Goal: Task Accomplishment & Management: Manage account settings

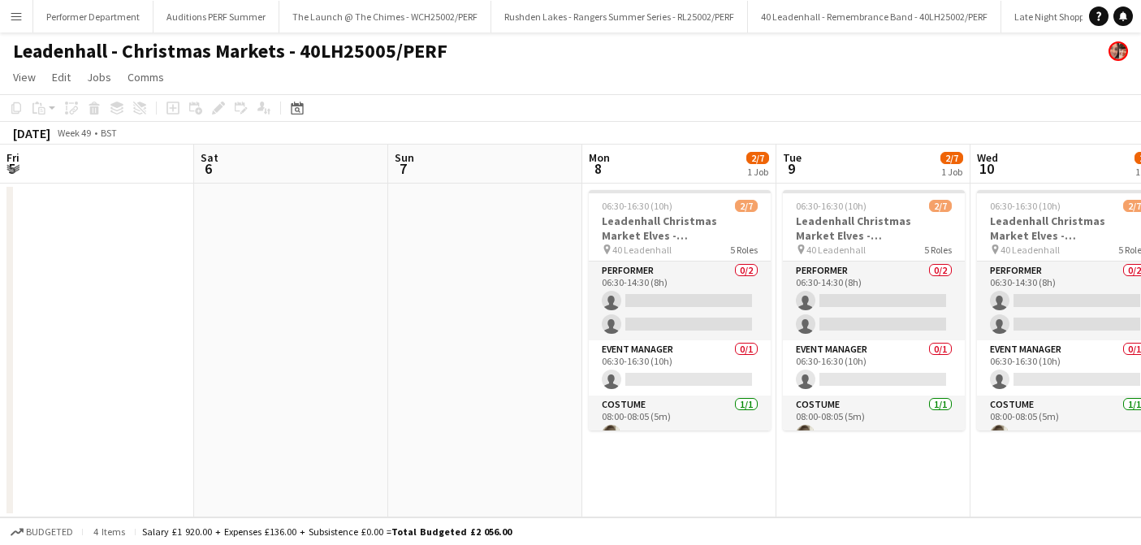
scroll to position [0, 529]
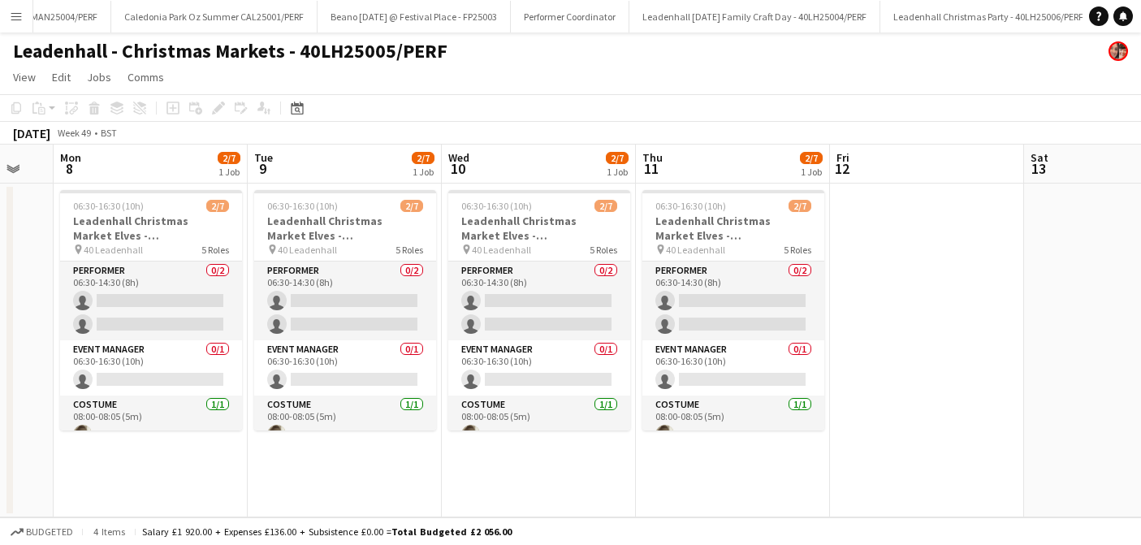
click at [8, 16] on button "Menu" at bounding box center [16, 16] width 32 height 32
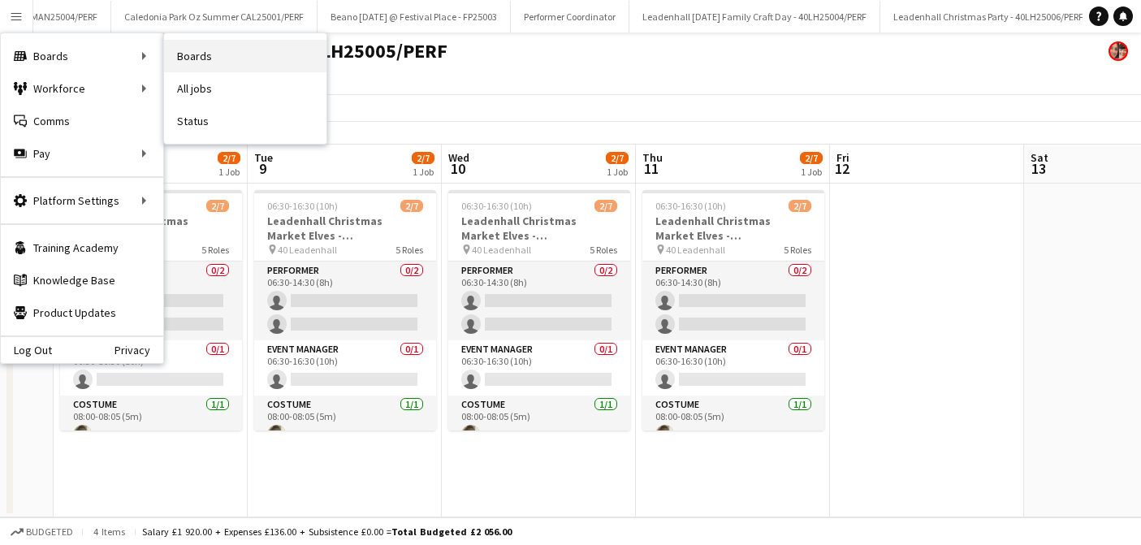
click at [230, 54] on link "Boards" at bounding box center [245, 56] width 162 height 32
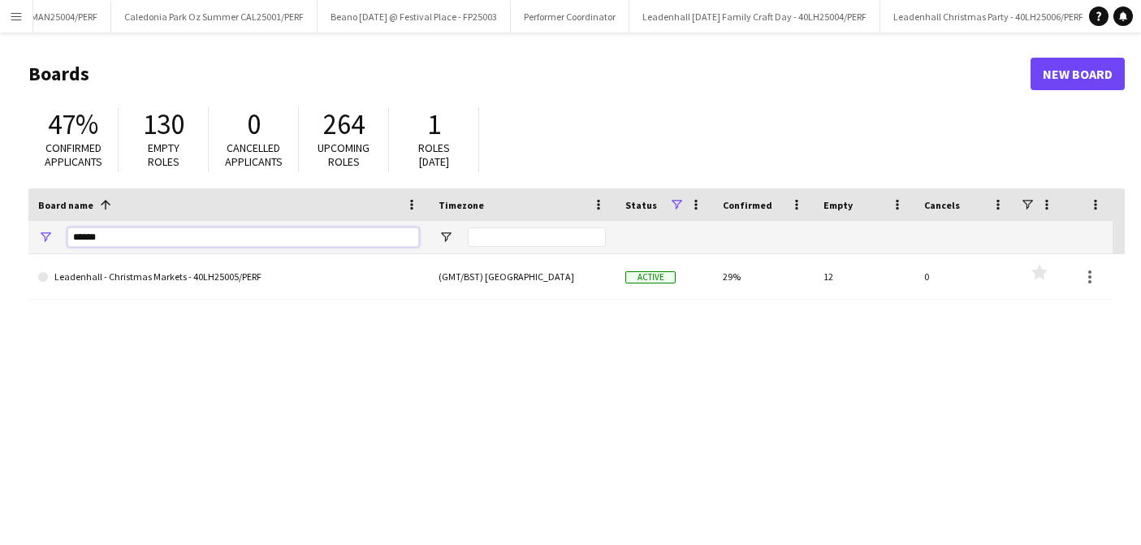
drag, startPoint x: 115, startPoint y: 240, endPoint x: 43, endPoint y: 240, distance: 72.3
click at [43, 240] on div "******" at bounding box center [228, 237] width 401 height 32
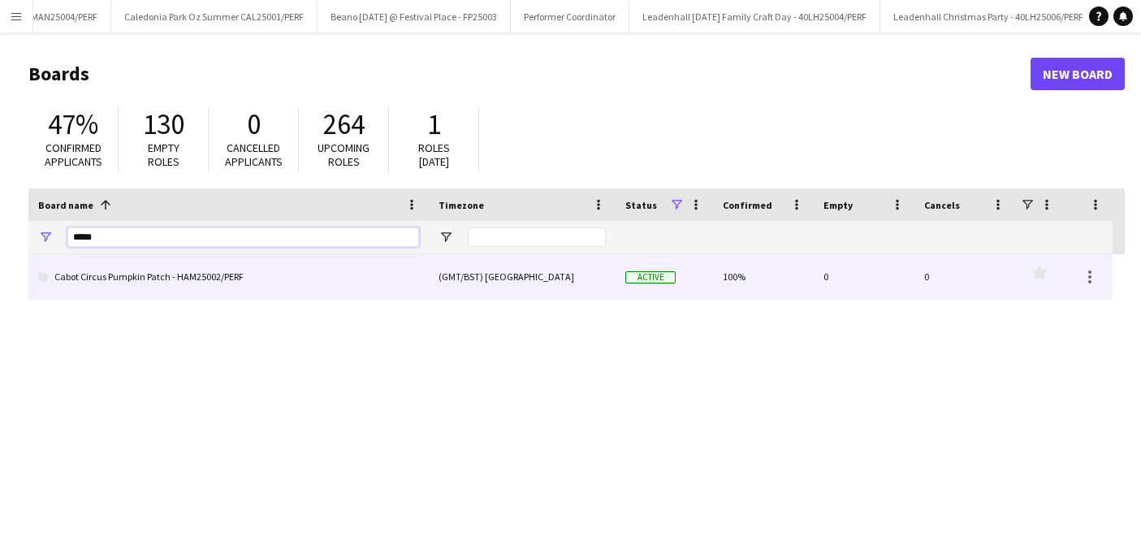
type input "*****"
click at [177, 275] on link "Cabot Circus Pumpkin Patch - HAM25002/PERF" at bounding box center [228, 276] width 381 height 45
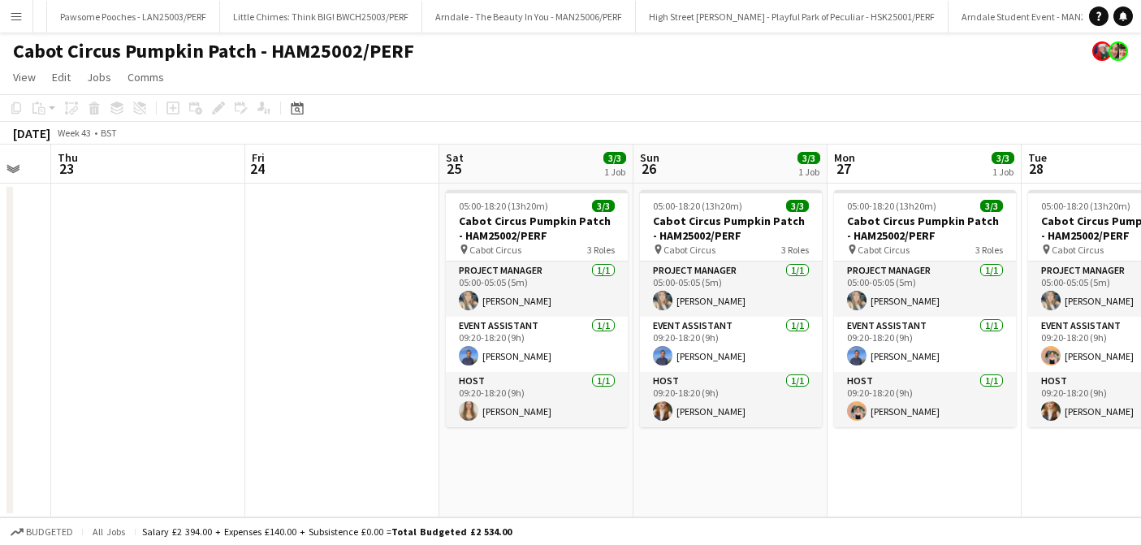
scroll to position [0, 558]
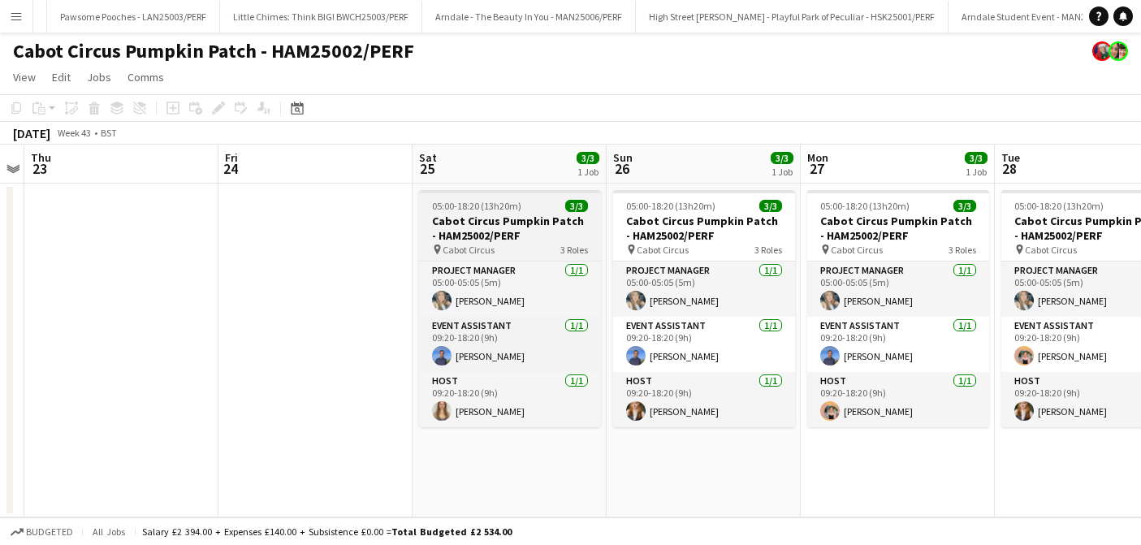
click at [522, 229] on h3 "Cabot Circus Pumpkin Patch - HAM25002/PERF" at bounding box center [510, 228] width 182 height 29
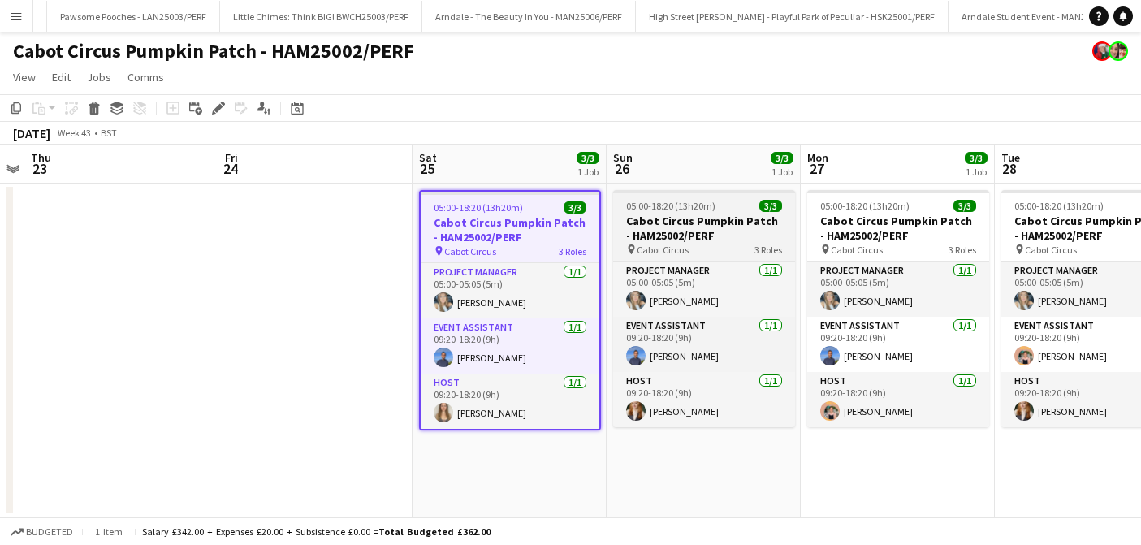
click at [699, 218] on h3 "Cabot Circus Pumpkin Patch - HAM25002/PERF" at bounding box center [704, 228] width 182 height 29
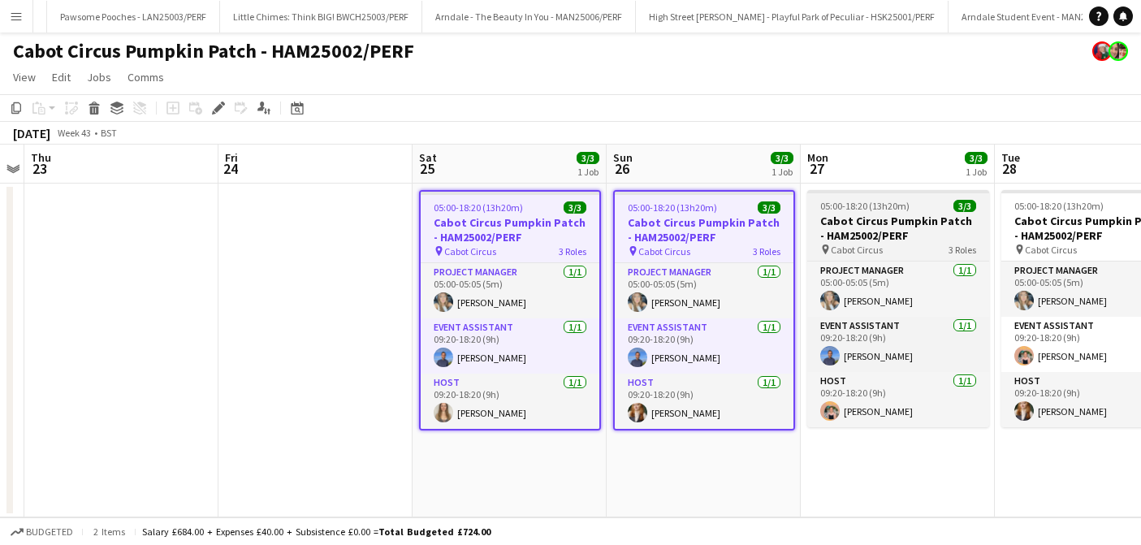
click at [843, 225] on h3 "Cabot Circus Pumpkin Patch - HAM25002/PERF" at bounding box center [899, 228] width 182 height 29
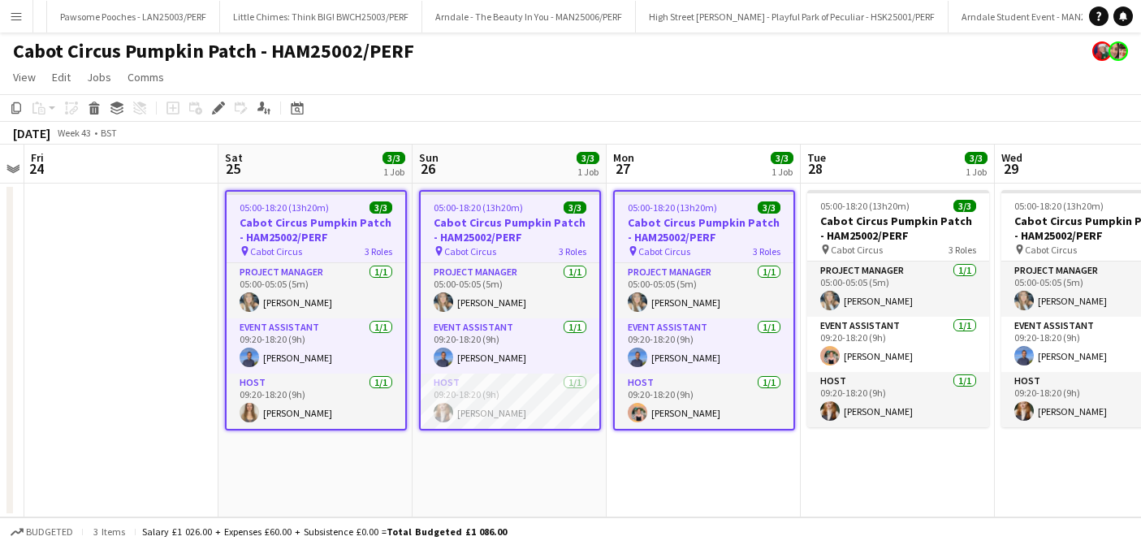
scroll to position [0, 641]
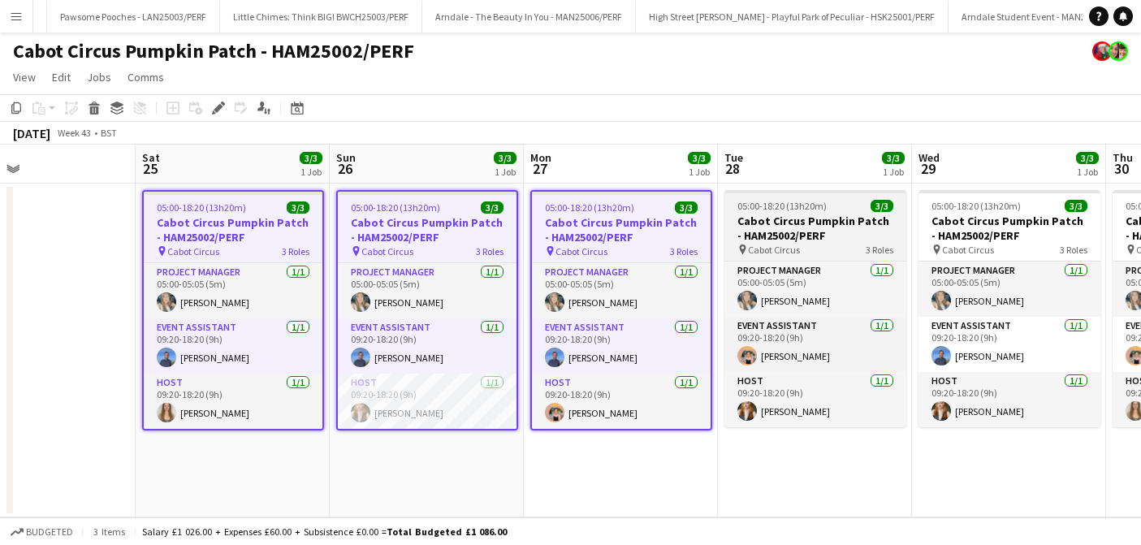
click at [838, 226] on h3 "Cabot Circus Pumpkin Patch - HAM25002/PERF" at bounding box center [816, 228] width 182 height 29
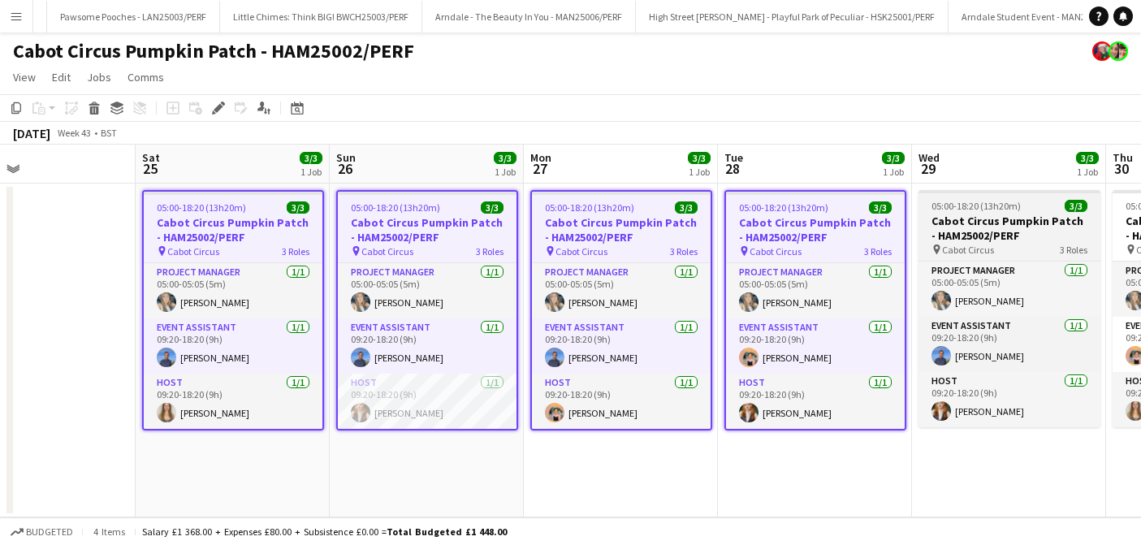
click at [1002, 223] on h3 "Cabot Circus Pumpkin Patch - HAM25002/PERF" at bounding box center [1010, 228] width 182 height 29
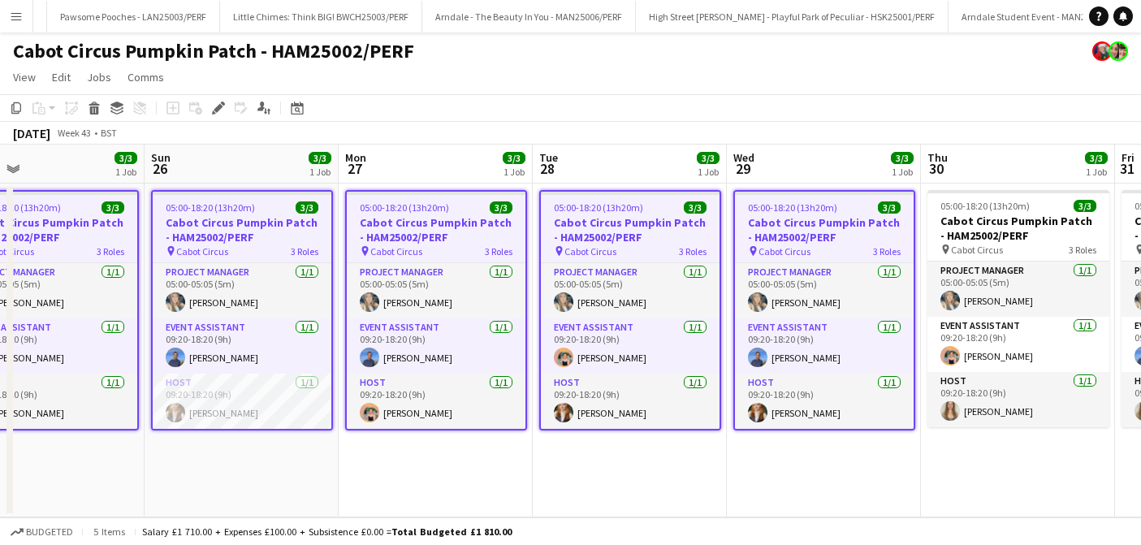
scroll to position [0, 648]
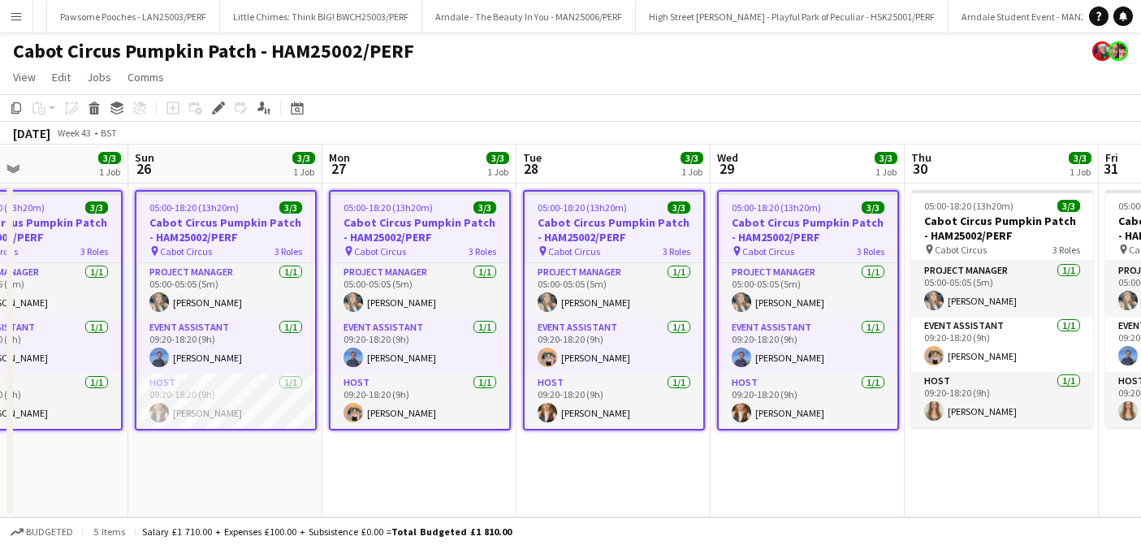
click at [1002, 223] on h3 "Cabot Circus Pumpkin Patch - HAM25002/PERF" at bounding box center [1003, 228] width 182 height 29
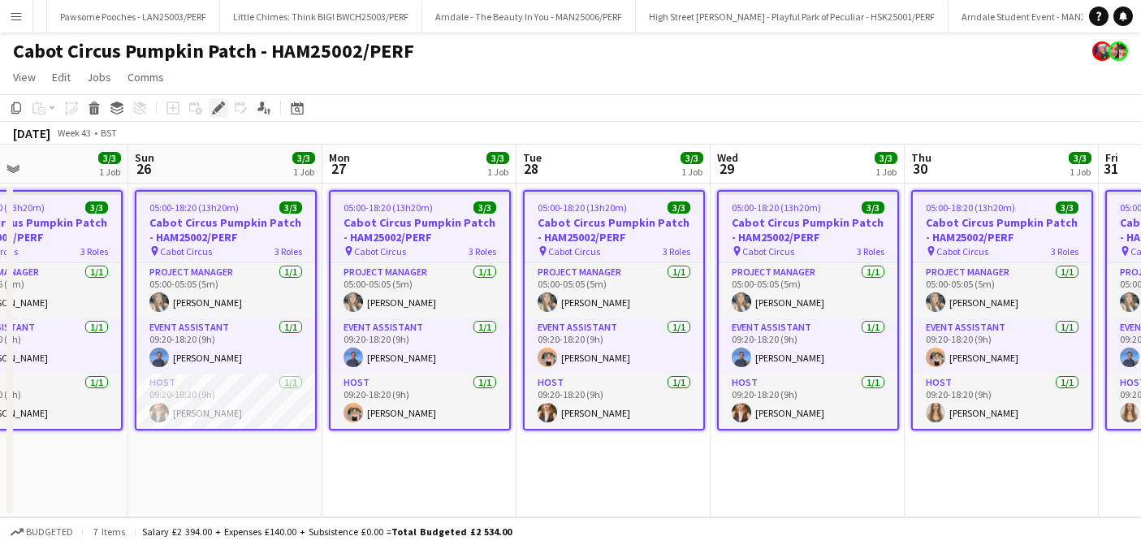
click at [217, 102] on icon "Edit" at bounding box center [218, 108] width 13 height 13
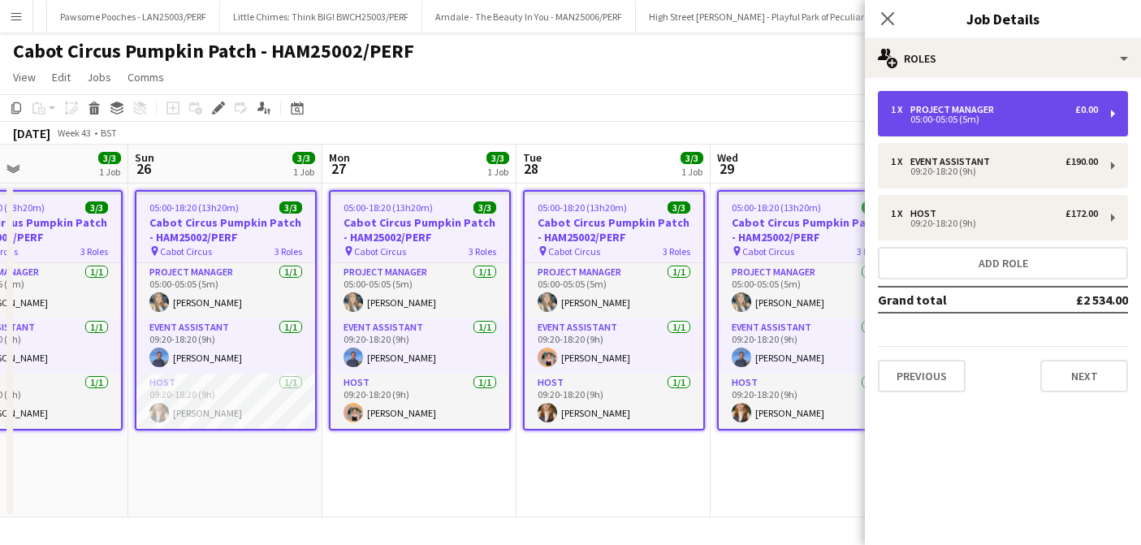
click at [1042, 106] on div "1 x Project Manager £0.00" at bounding box center [994, 109] width 207 height 11
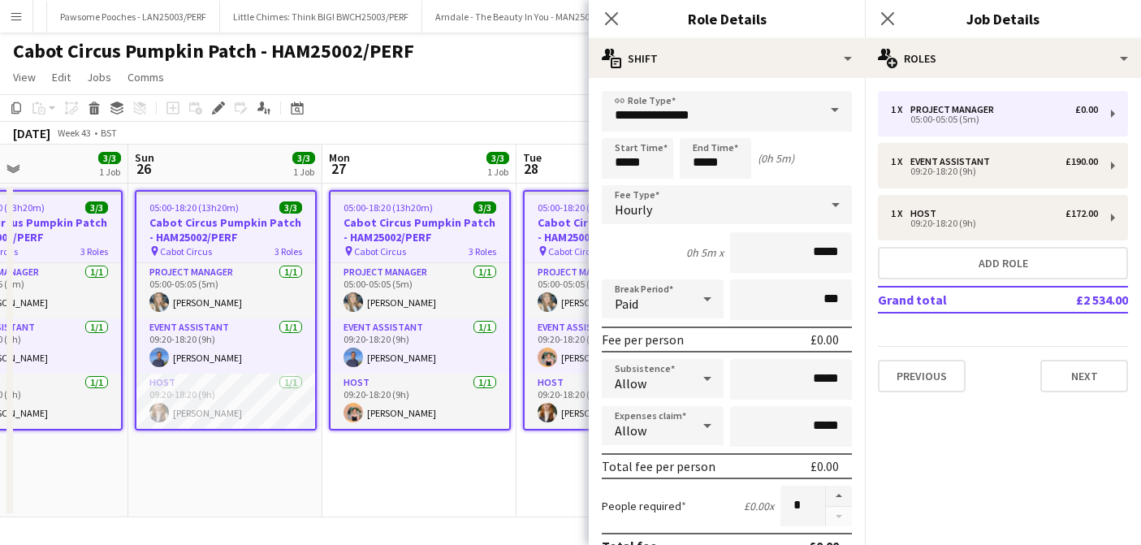
click at [488, 93] on app-page-menu "View Day view expanded Day view collapsed Month view Date picker Jump to [DATE]…" at bounding box center [570, 78] width 1141 height 31
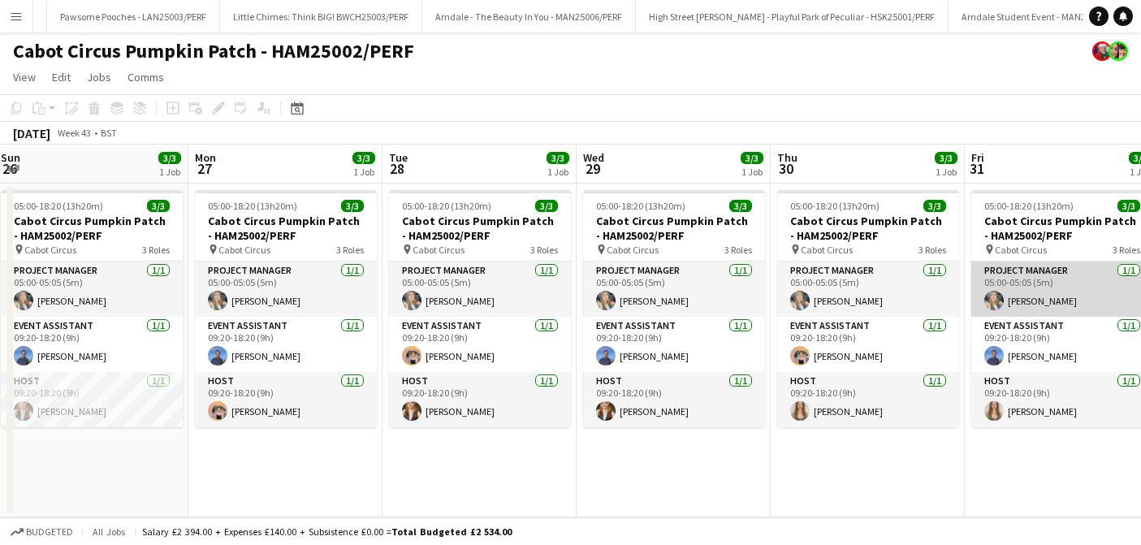
scroll to position [0, 587]
click at [1035, 303] on app-card-role "Project Manager [DATE] 05:00-05:05 (5m) [PERSON_NAME]" at bounding box center [1063, 289] width 182 height 55
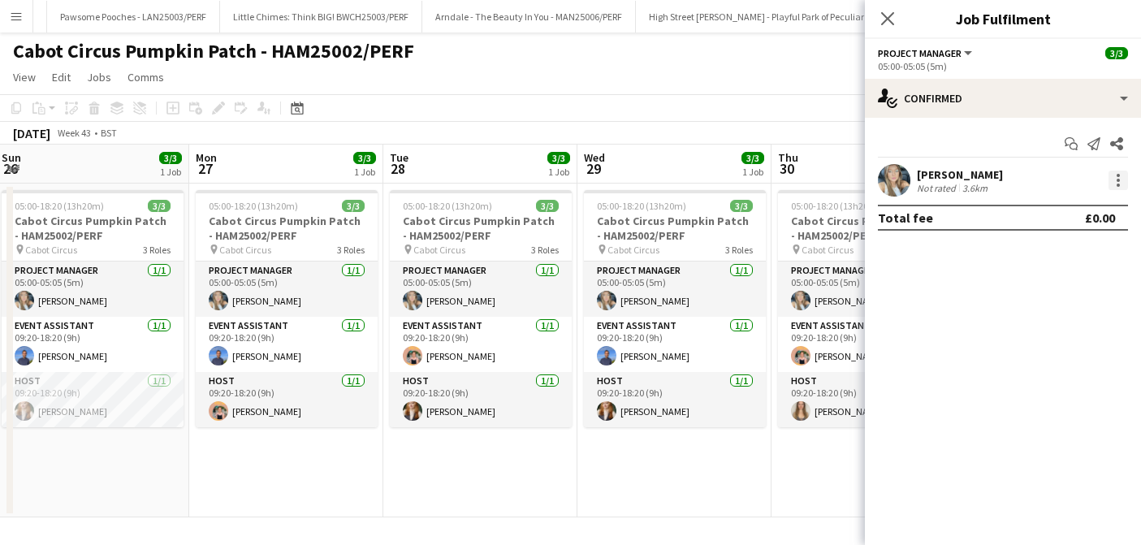
click at [1126, 173] on div at bounding box center [1118, 180] width 19 height 19
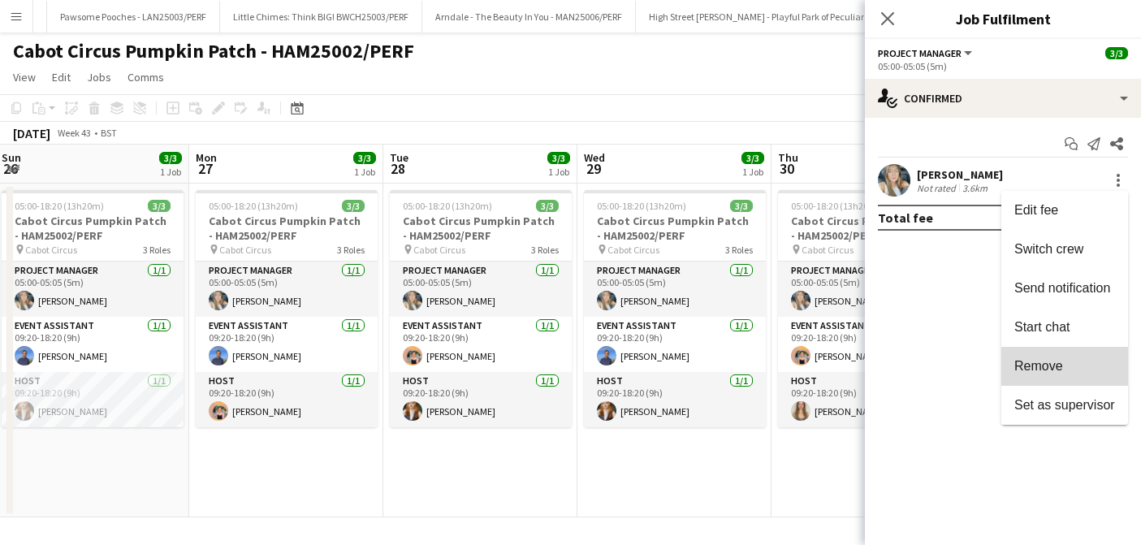
click at [1038, 370] on span "Remove" at bounding box center [1039, 366] width 49 height 14
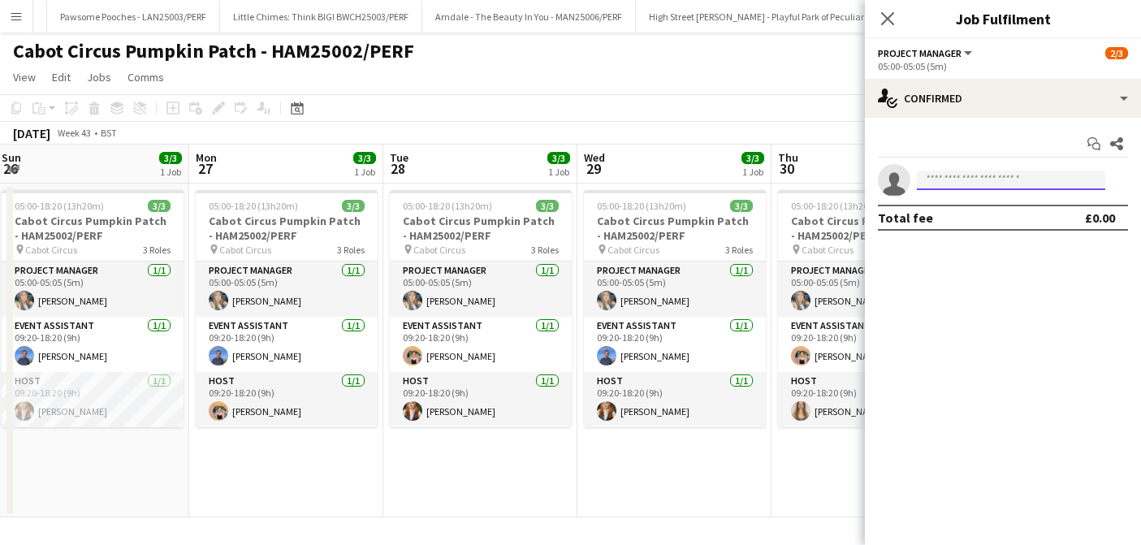
click at [935, 172] on input at bounding box center [1011, 180] width 188 height 19
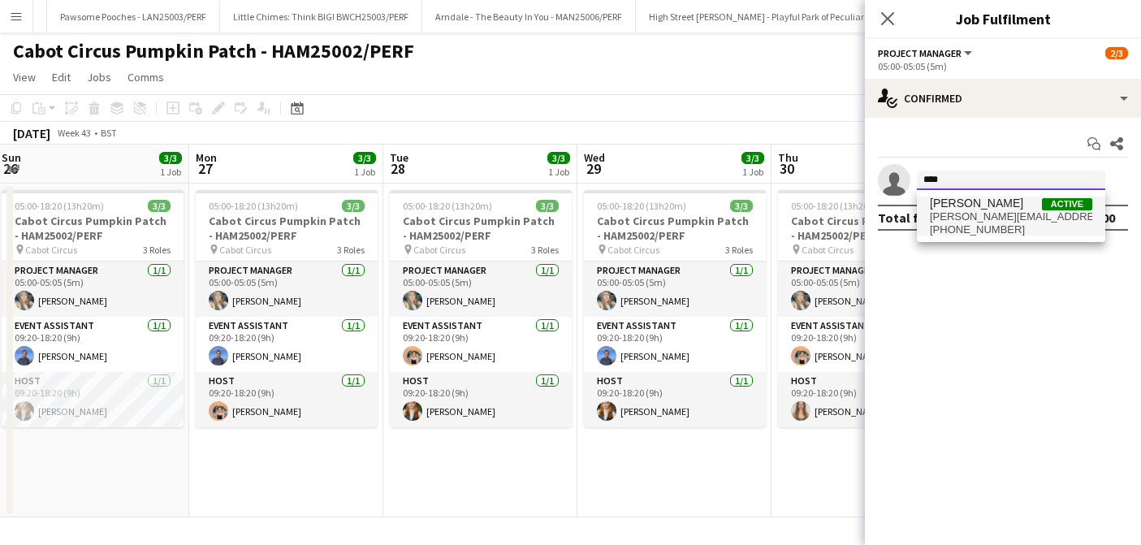
type input "****"
click at [952, 220] on span "[PERSON_NAME][EMAIL_ADDRESS][PERSON_NAME][DOMAIN_NAME]" at bounding box center [1011, 216] width 162 height 13
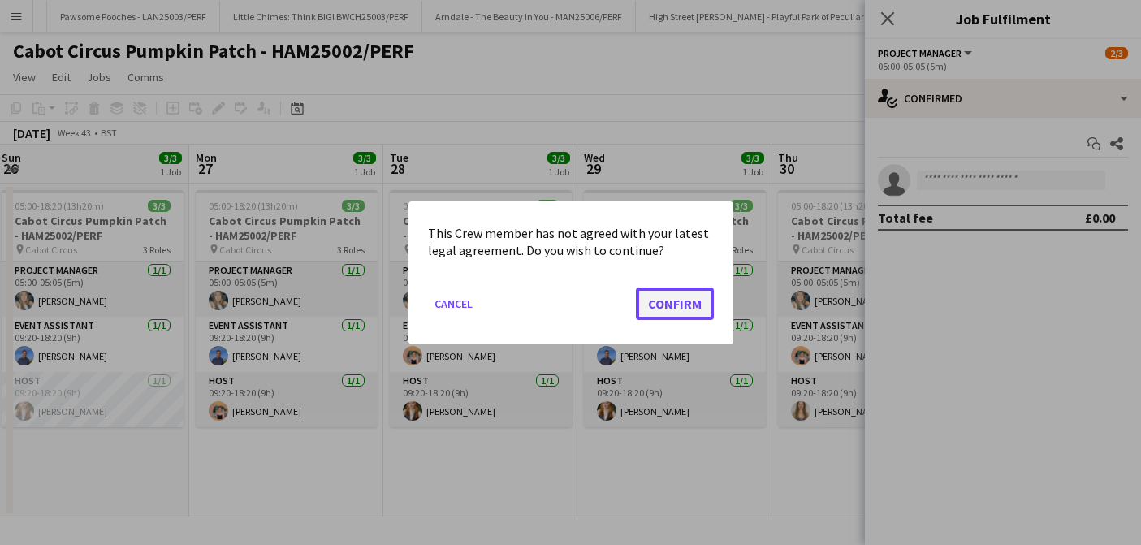
click at [683, 308] on button "Confirm" at bounding box center [675, 303] width 78 height 32
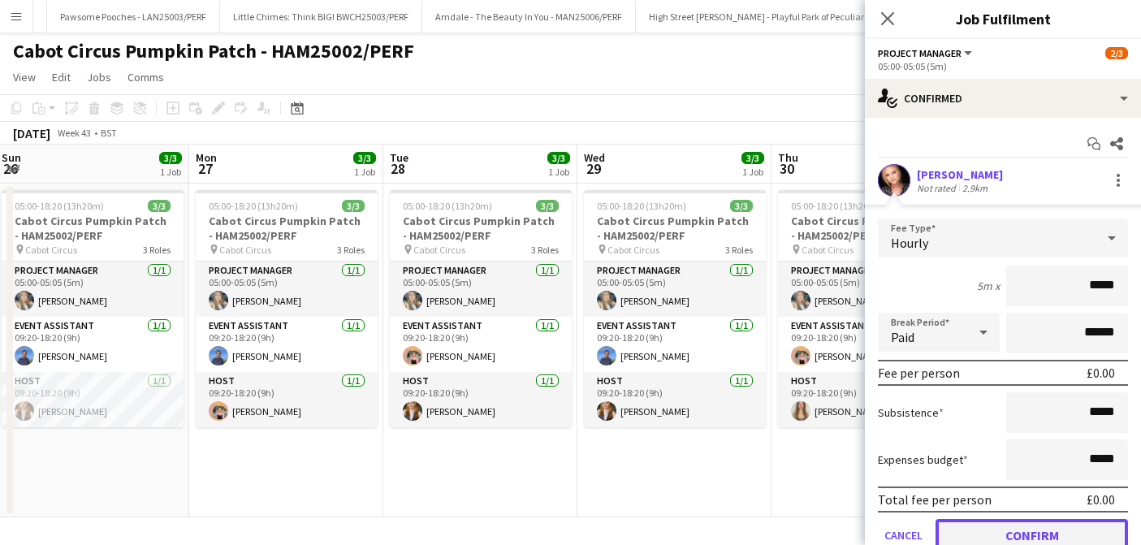
click at [1006, 525] on button "Confirm" at bounding box center [1032, 535] width 193 height 32
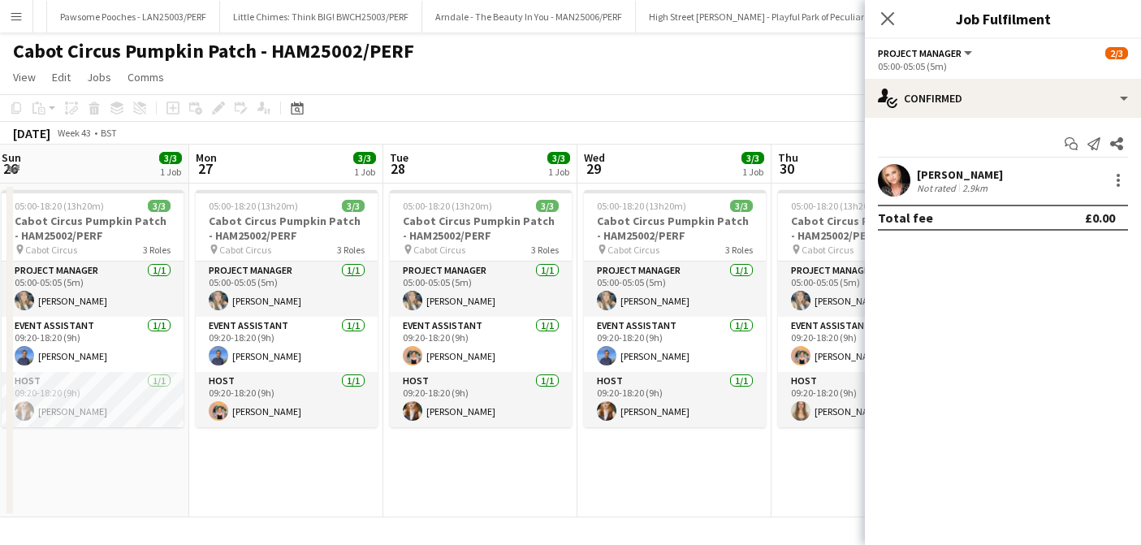
click at [767, 83] on app-page-menu "View Day view expanded Day view collapsed Month view Date picker Jump to [DATE]…" at bounding box center [570, 78] width 1141 height 31
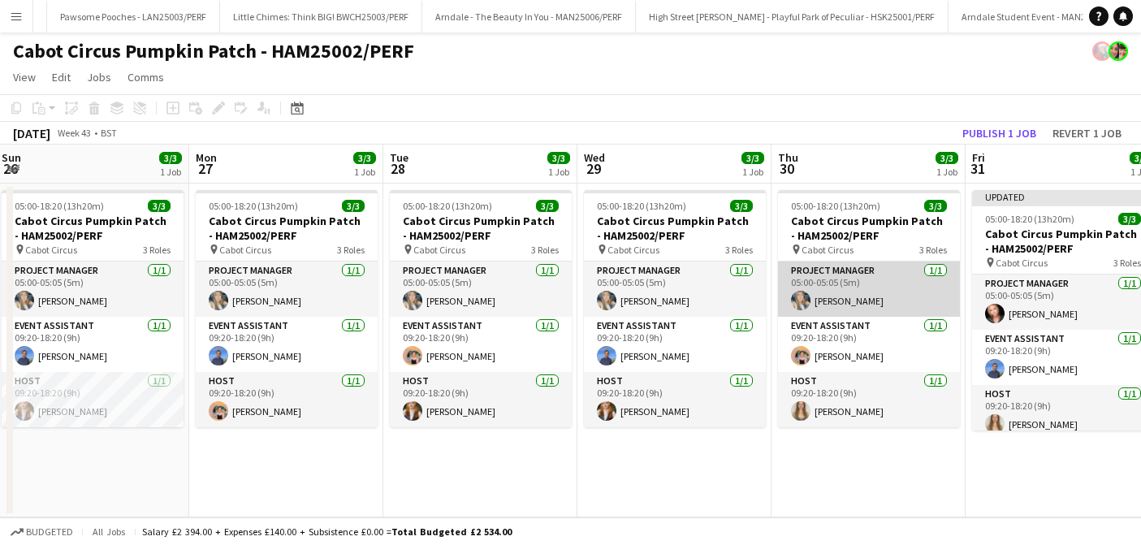
click at [860, 295] on app-card-role "Project Manager [DATE] 05:00-05:05 (5m) [PERSON_NAME]" at bounding box center [869, 289] width 182 height 55
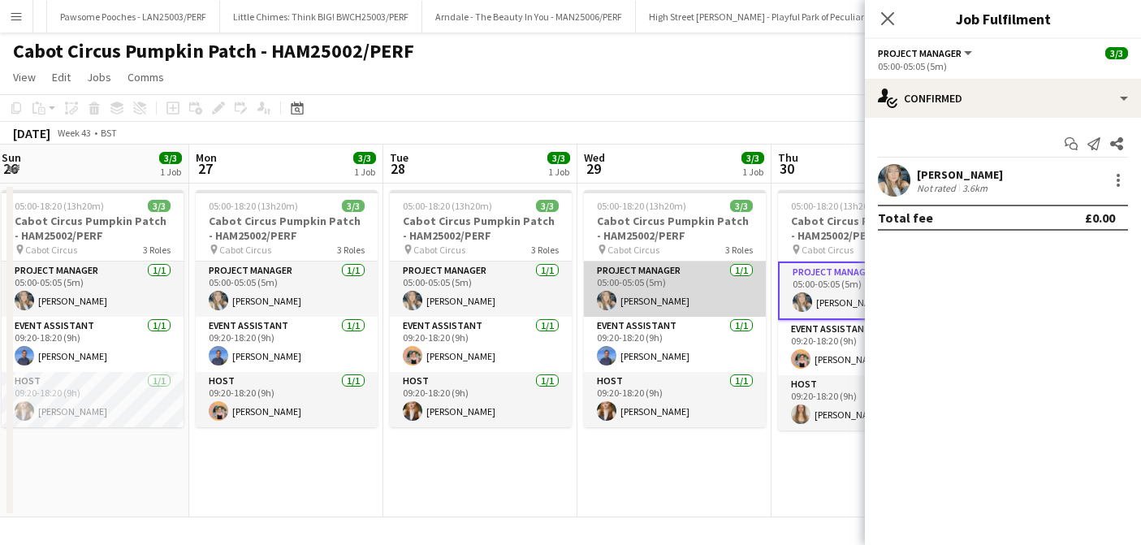
click at [710, 291] on app-card-role "Project Manager [DATE] 05:00-05:05 (5m) [PERSON_NAME]" at bounding box center [675, 289] width 182 height 55
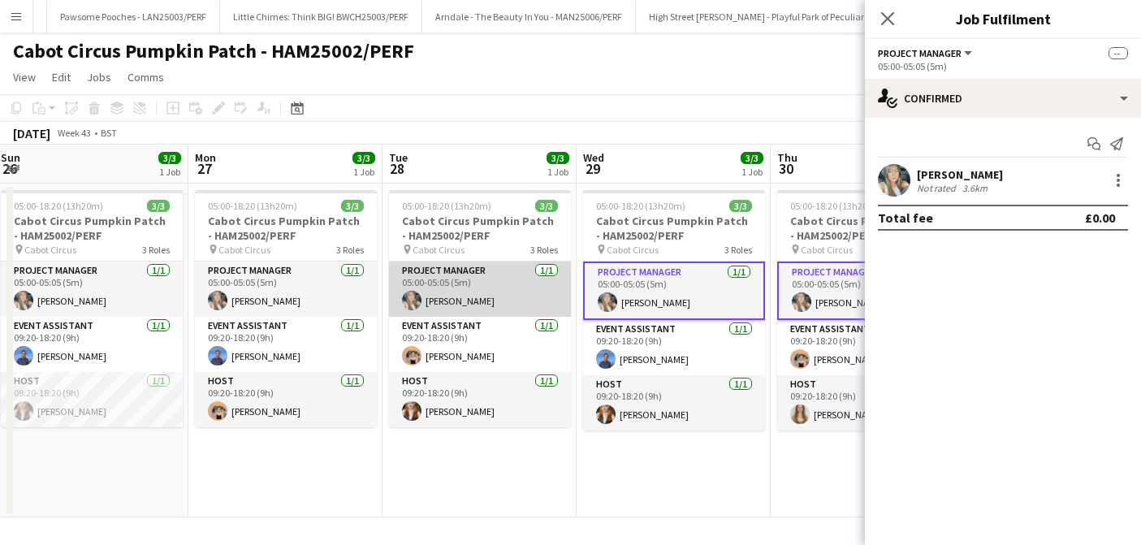
click at [526, 281] on app-card-role "Project Manager [DATE] 05:00-05:05 (5m) [PERSON_NAME]" at bounding box center [480, 289] width 182 height 55
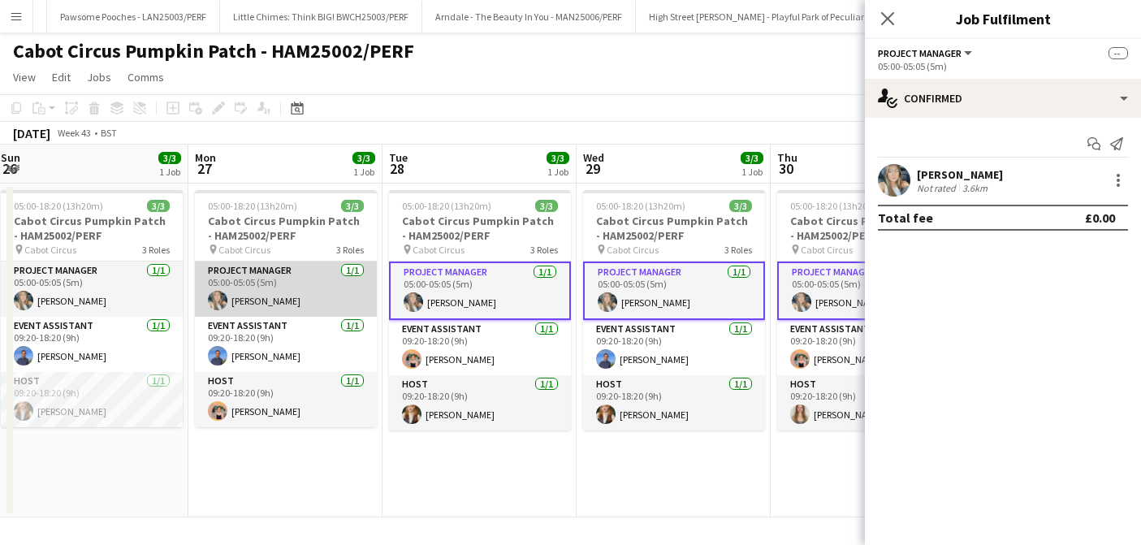
click at [319, 286] on app-card-role "Project Manager [DATE] 05:00-05:05 (5m) [PERSON_NAME]" at bounding box center [286, 289] width 182 height 55
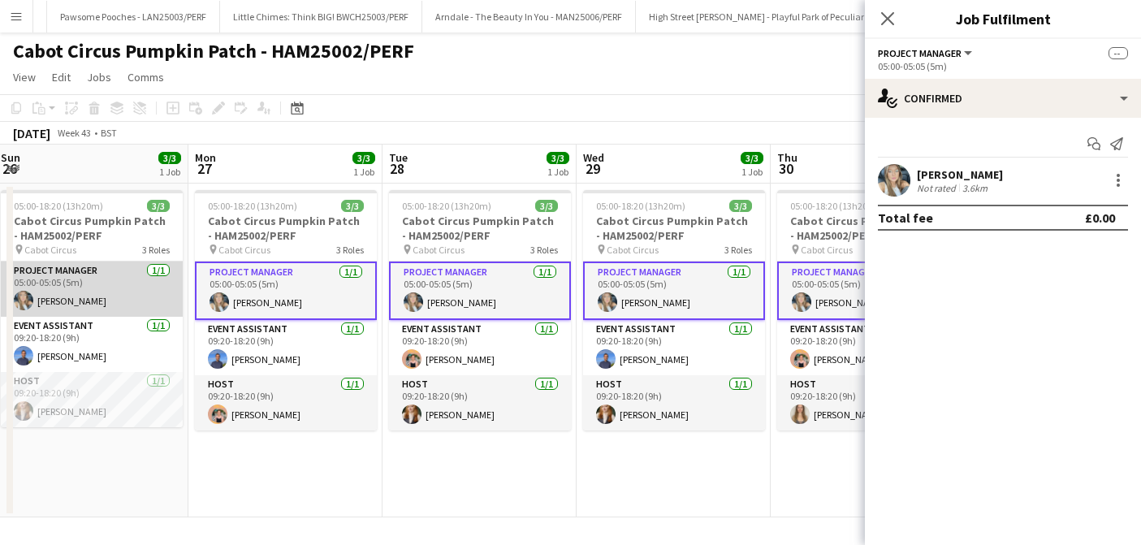
click at [112, 285] on app-card-role "Project Manager [DATE] 05:00-05:05 (5m) [PERSON_NAME]" at bounding box center [92, 289] width 182 height 55
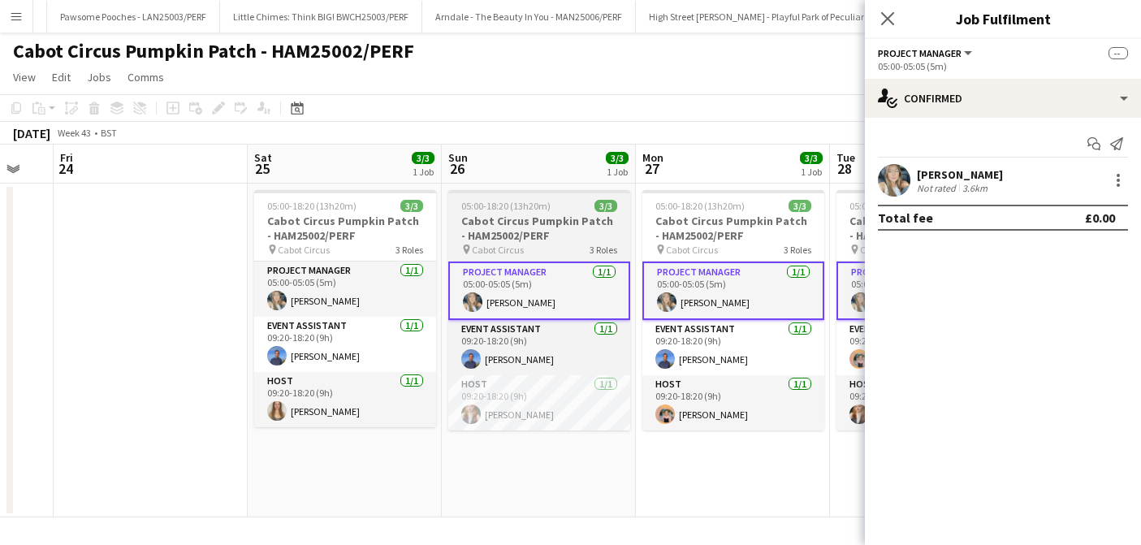
scroll to position [0, 510]
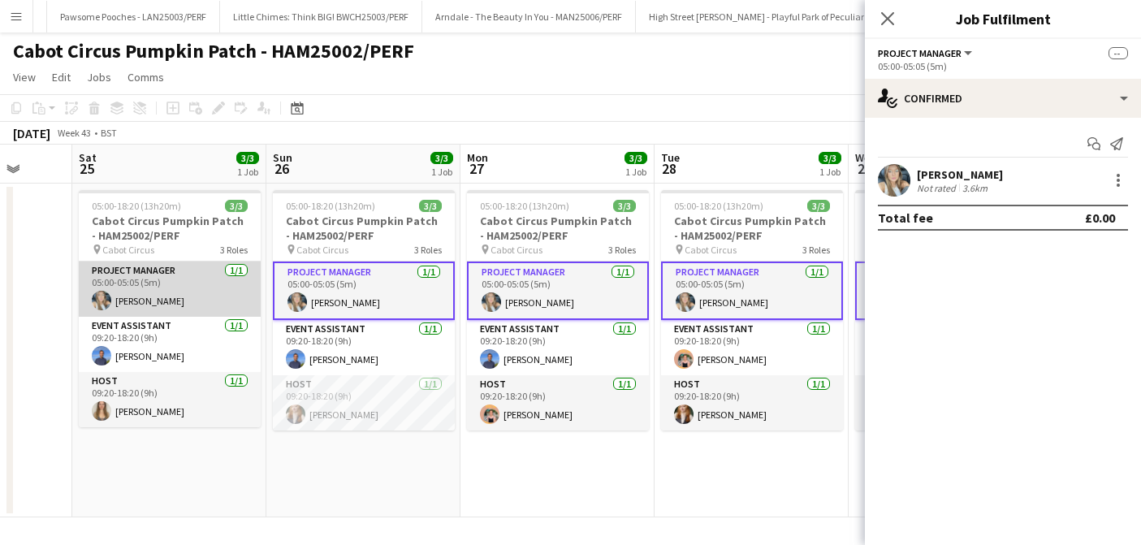
click at [173, 296] on app-card-role "Project Manager [DATE] 05:00-05:05 (5m) [PERSON_NAME]" at bounding box center [170, 289] width 182 height 55
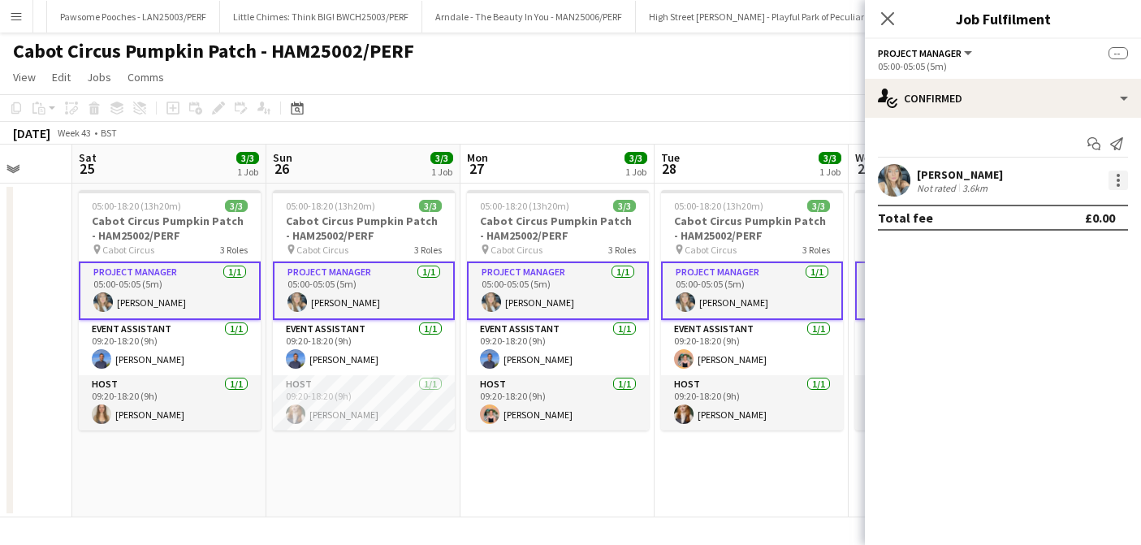
click at [1121, 179] on div at bounding box center [1118, 180] width 19 height 19
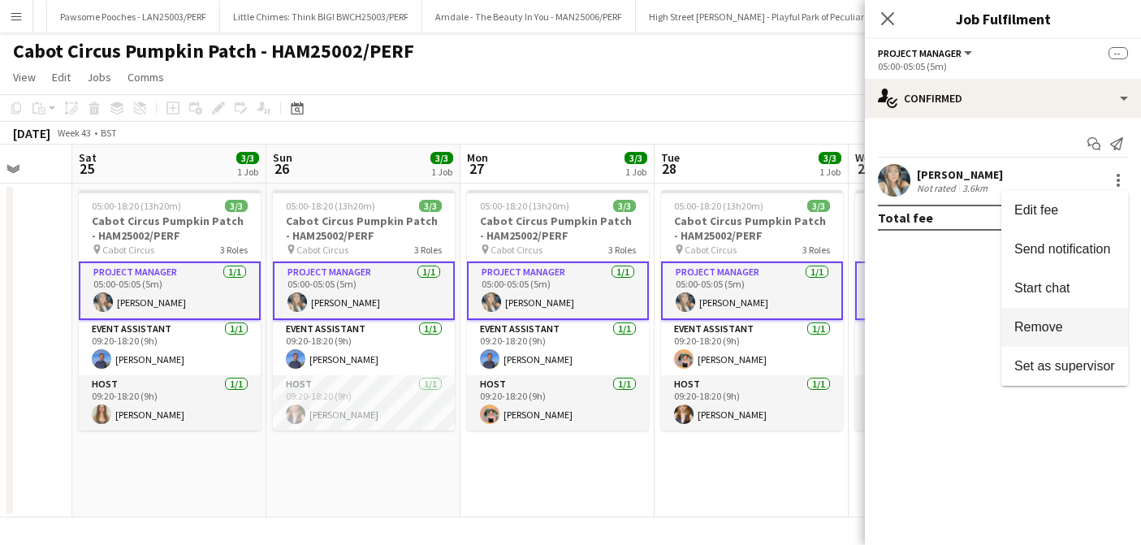
click at [1053, 323] on span "Remove" at bounding box center [1039, 327] width 49 height 14
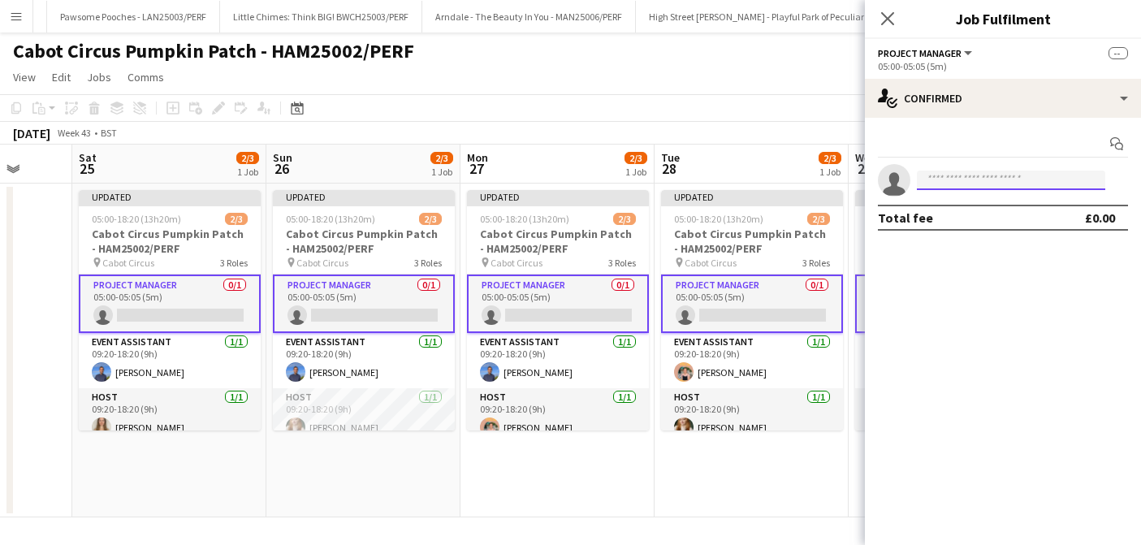
click at [948, 185] on input at bounding box center [1011, 180] width 188 height 19
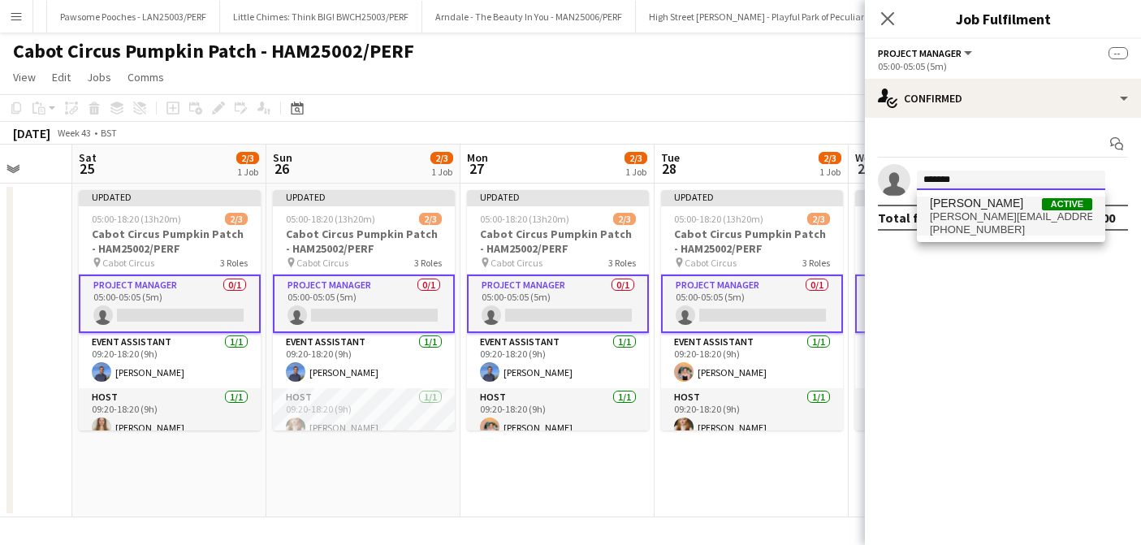
type input "*******"
click at [1008, 226] on span "[PHONE_NUMBER]" at bounding box center [1011, 229] width 162 height 13
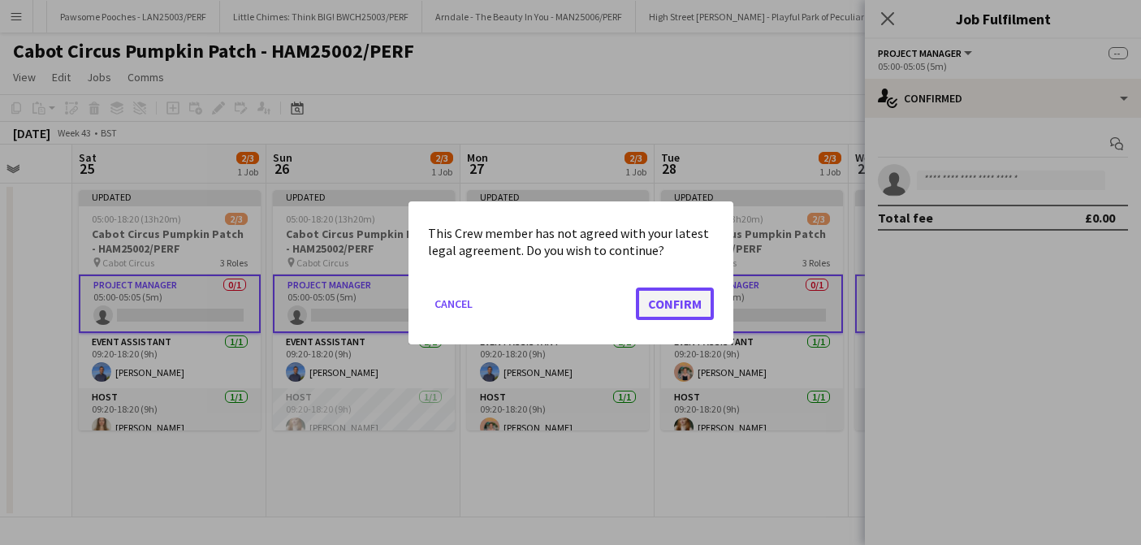
click at [674, 310] on button "Confirm" at bounding box center [675, 303] width 78 height 32
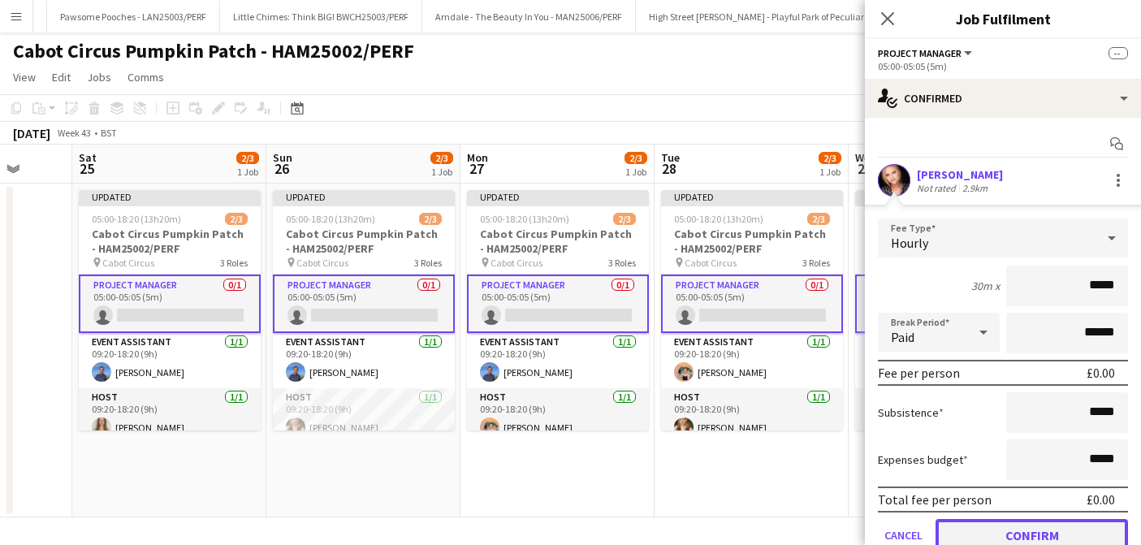
click at [1055, 527] on button "Confirm" at bounding box center [1032, 535] width 193 height 32
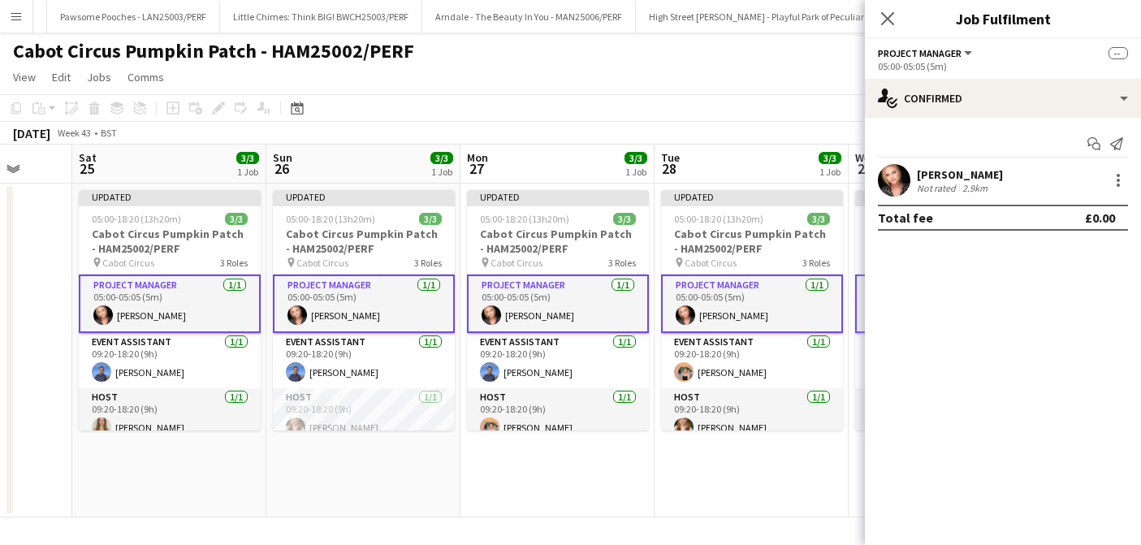
click at [761, 99] on app-toolbar "Copy Paste Paste Command V Paste with crew Command Shift V Paste linked Job [GE…" at bounding box center [570, 108] width 1141 height 28
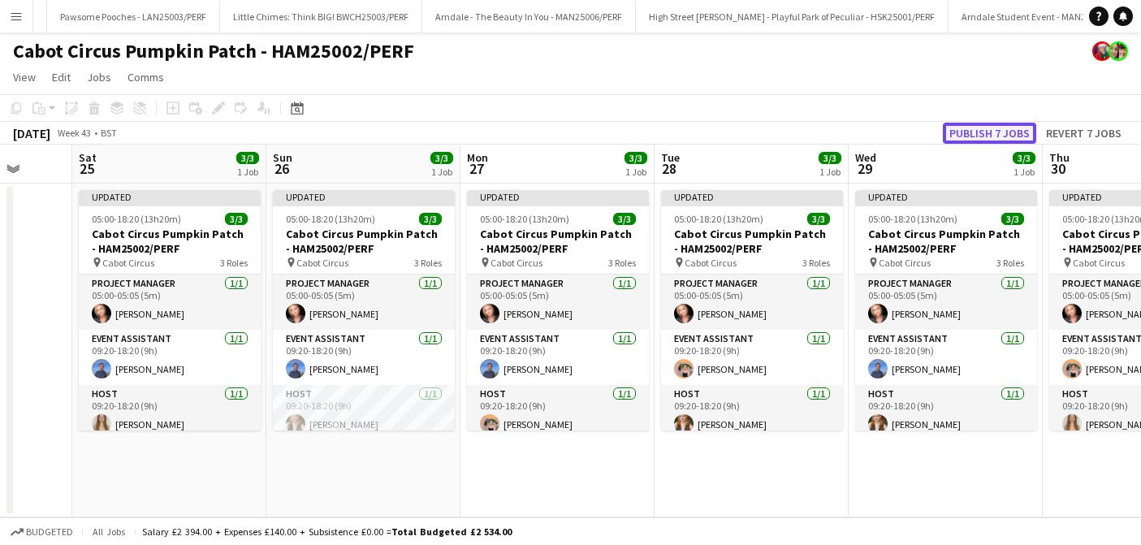
click at [994, 136] on button "Publish 7 jobs" at bounding box center [989, 133] width 93 height 21
